Goal: Information Seeking & Learning: Understand process/instructions

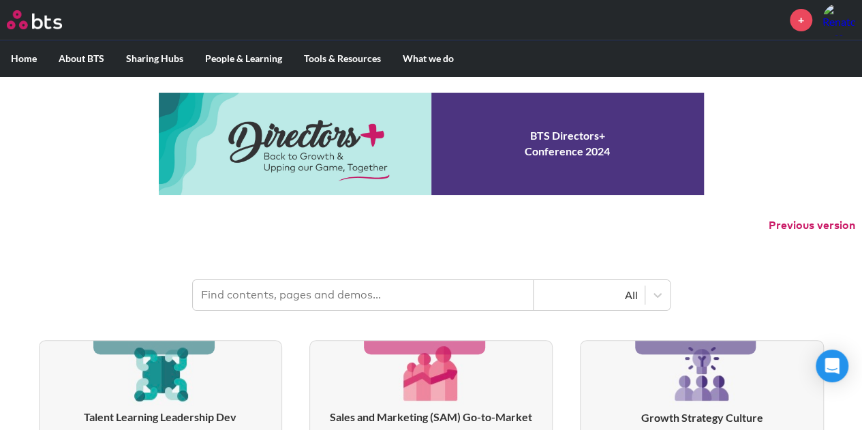
click at [304, 292] on input "text" at bounding box center [363, 295] width 341 height 30
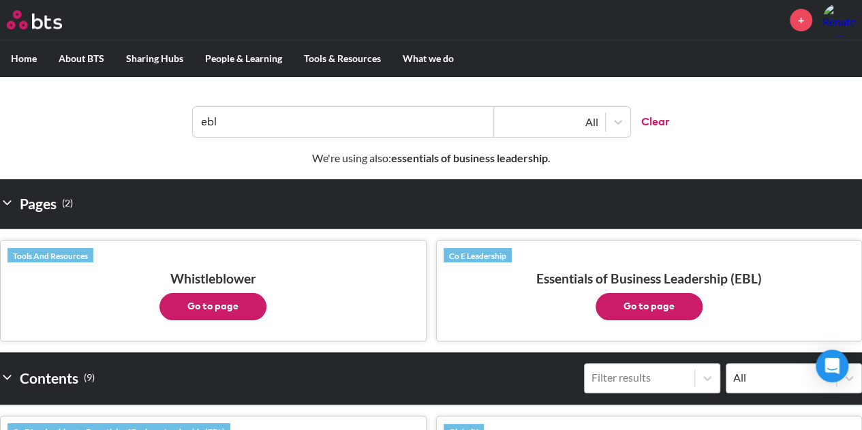
scroll to position [183, 0]
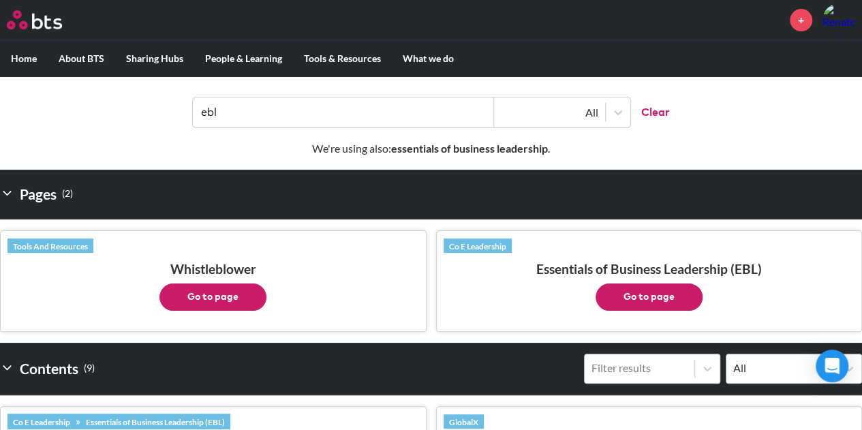
type input "ebl"
click at [659, 300] on button "Go to page" at bounding box center [648, 296] width 107 height 27
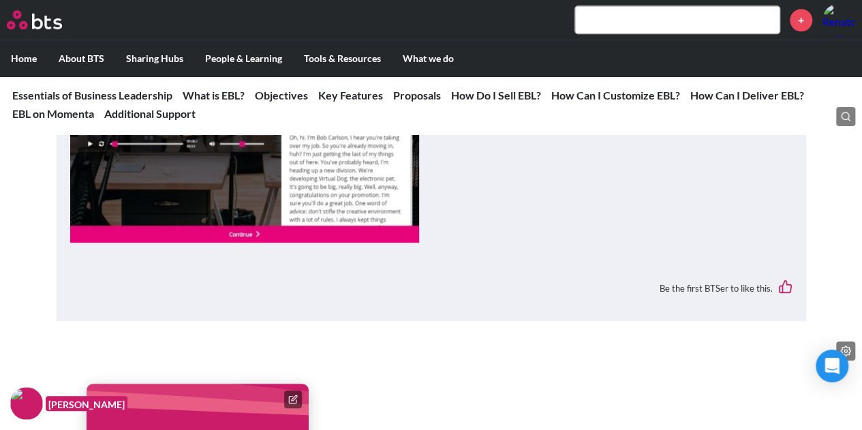
scroll to position [662, 0]
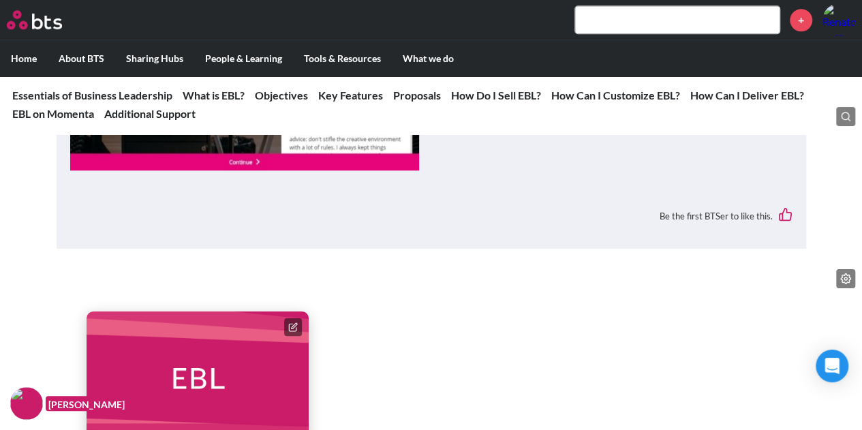
click at [467, 96] on link "How Do I Sell EBL?" at bounding box center [496, 95] width 90 height 13
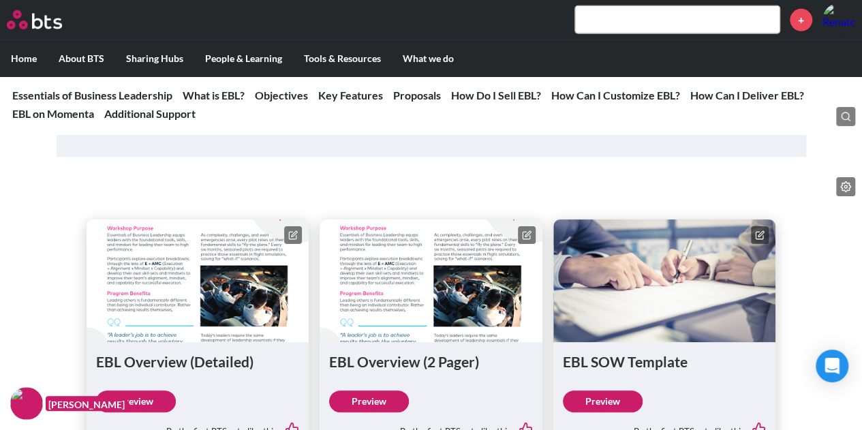
scroll to position [4629, 0]
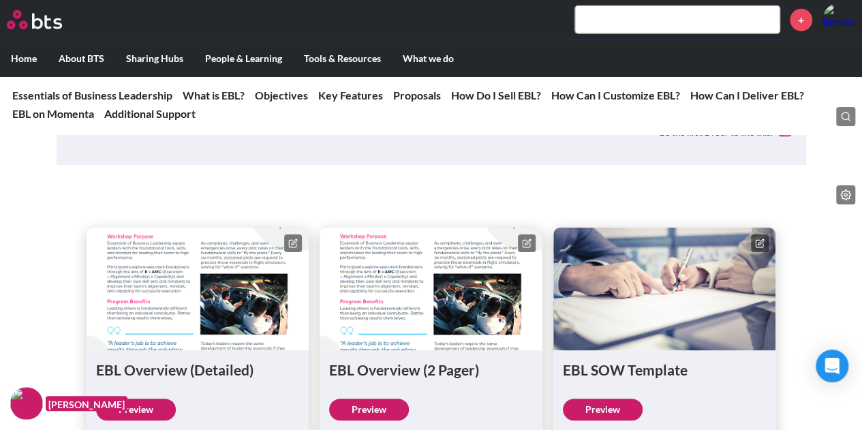
click at [145, 408] on link "Preview" at bounding box center [136, 409] width 80 height 22
